Goal: Information Seeking & Learning: Check status

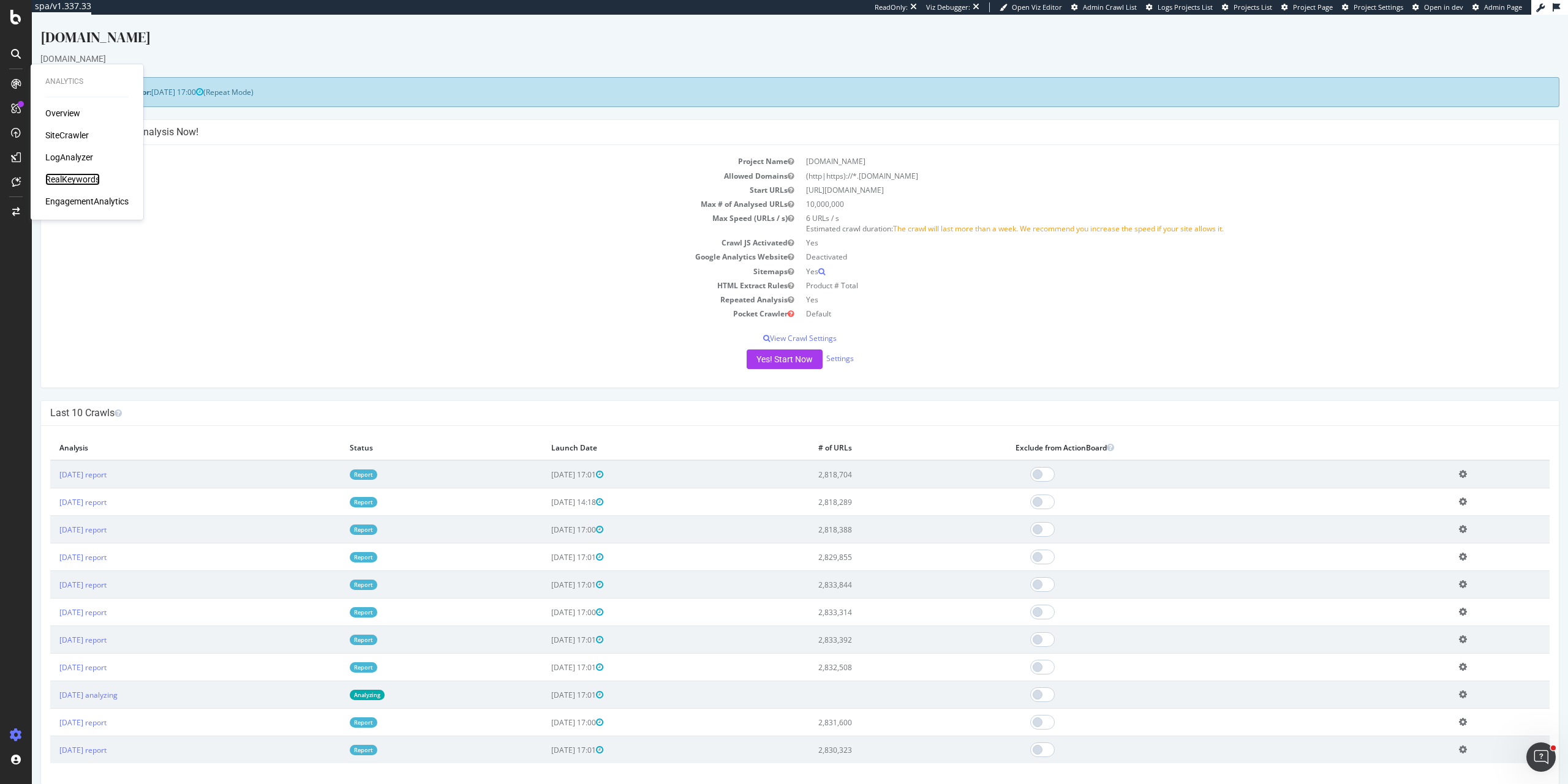
click at [79, 184] on div "RealKeywords" at bounding box center [72, 179] width 55 height 12
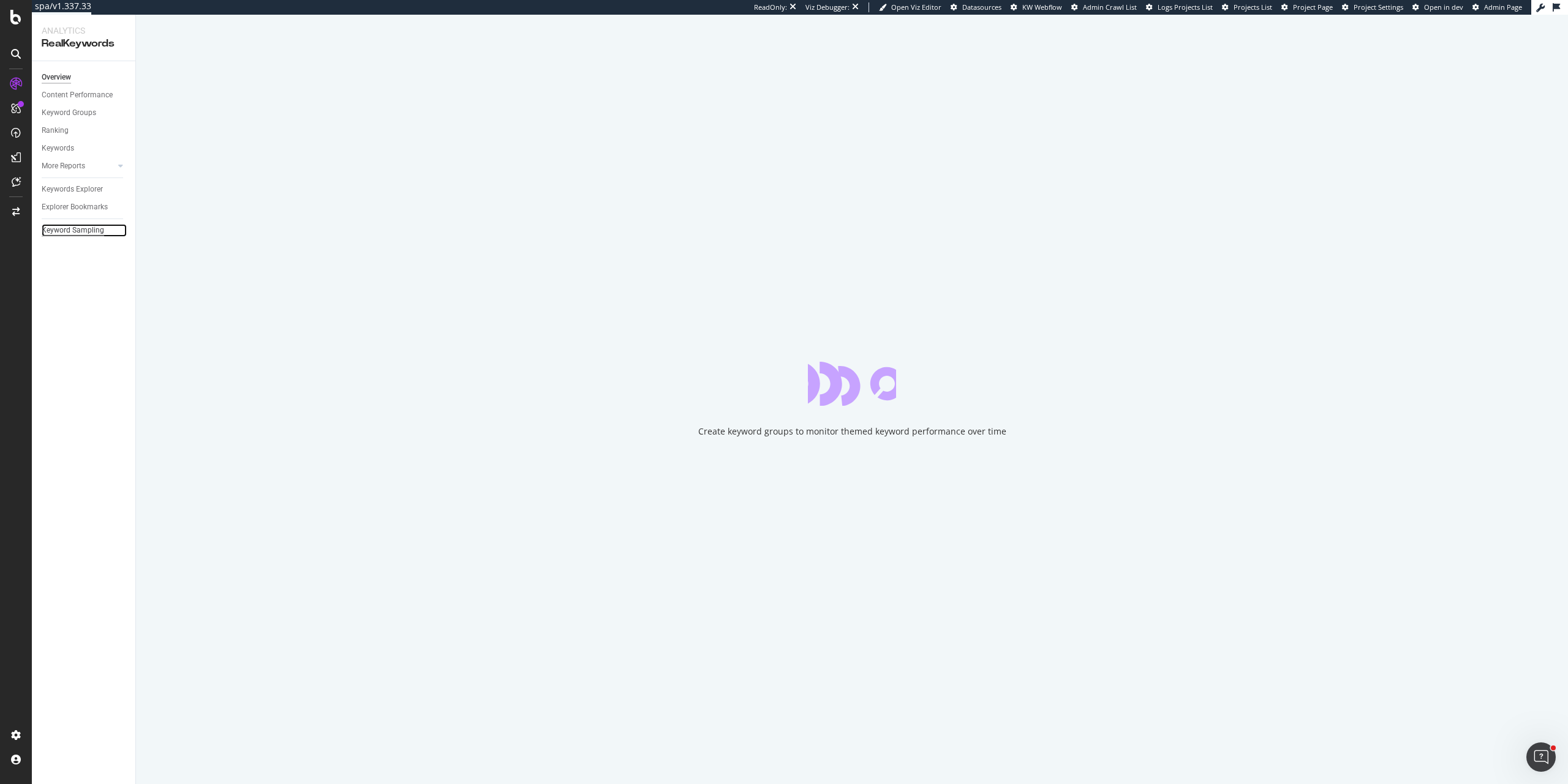
click at [95, 233] on div "Keyword Sampling" at bounding box center [72, 230] width 62 height 13
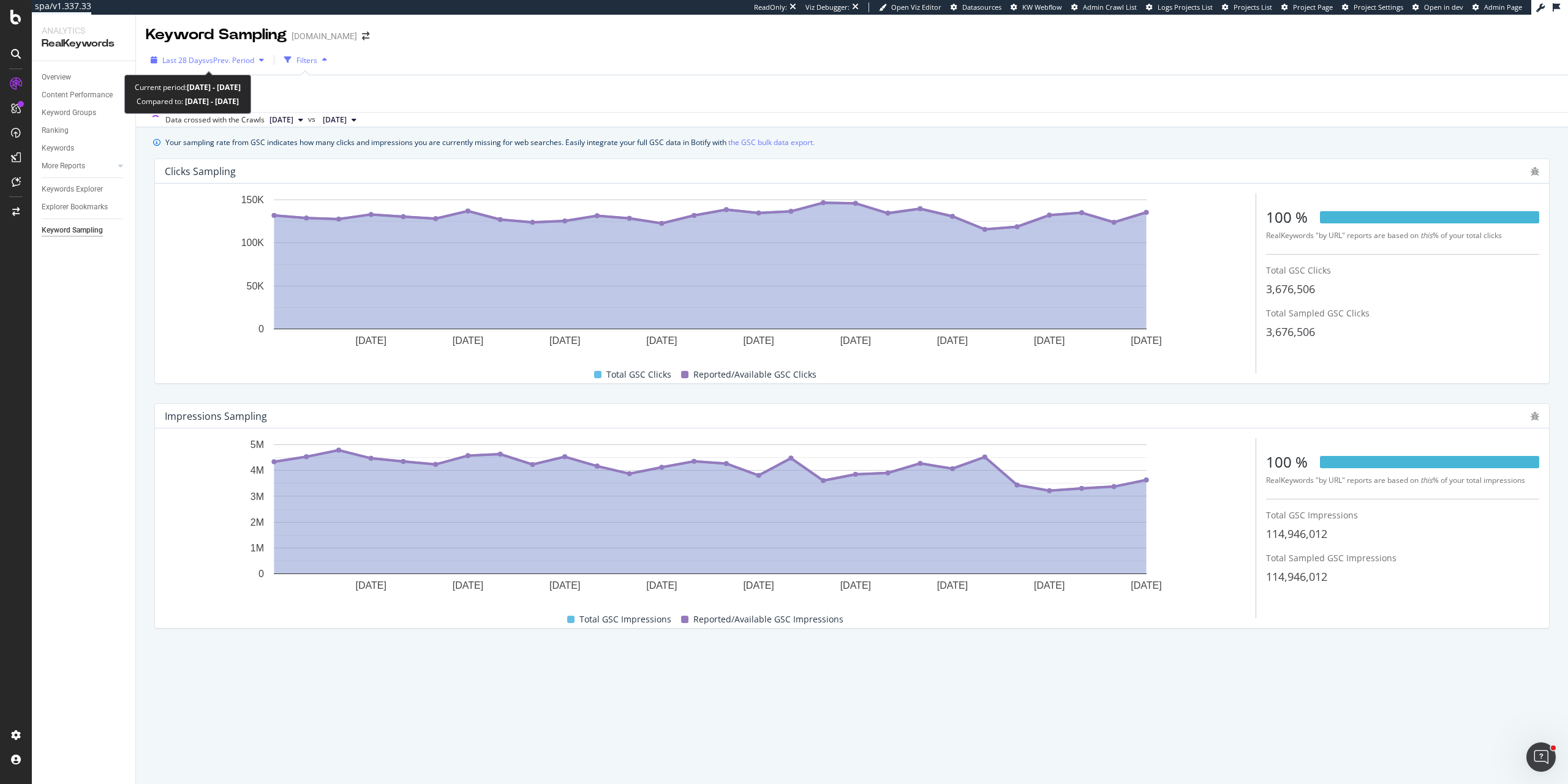
click at [206, 58] on span "vs Prev. Period" at bounding box center [229, 61] width 49 height 10
